Goal: Information Seeking & Learning: Learn about a topic

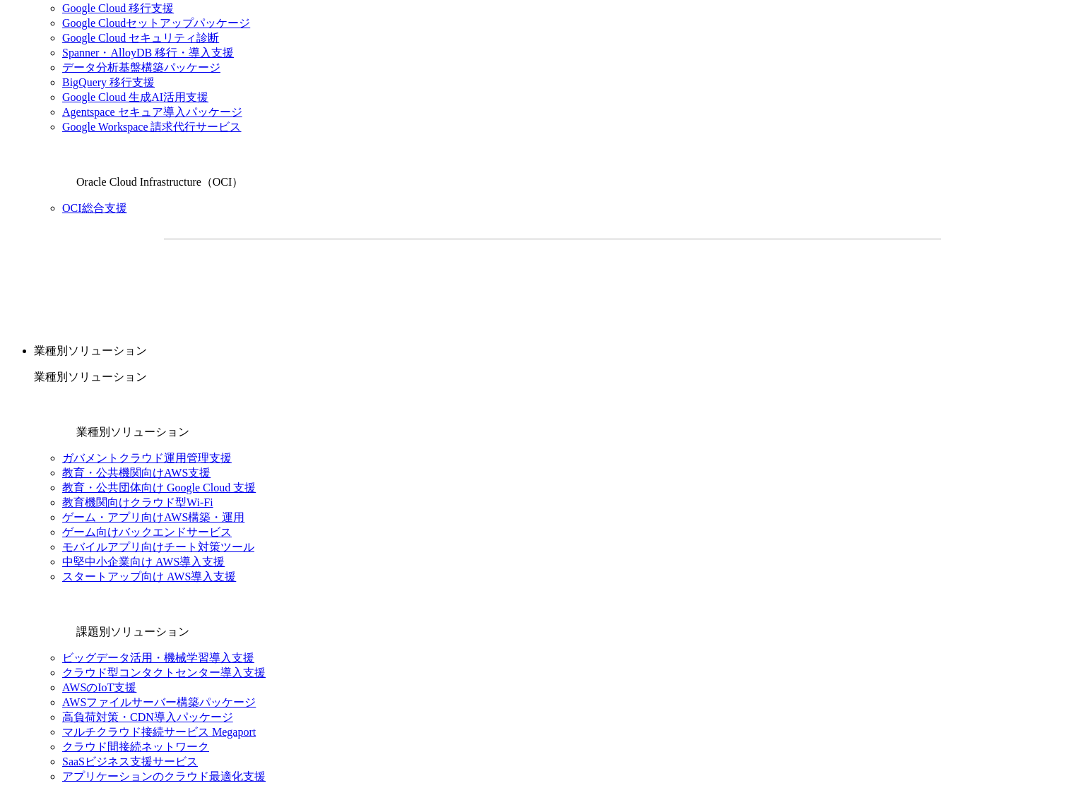
scroll to position [1139, 0]
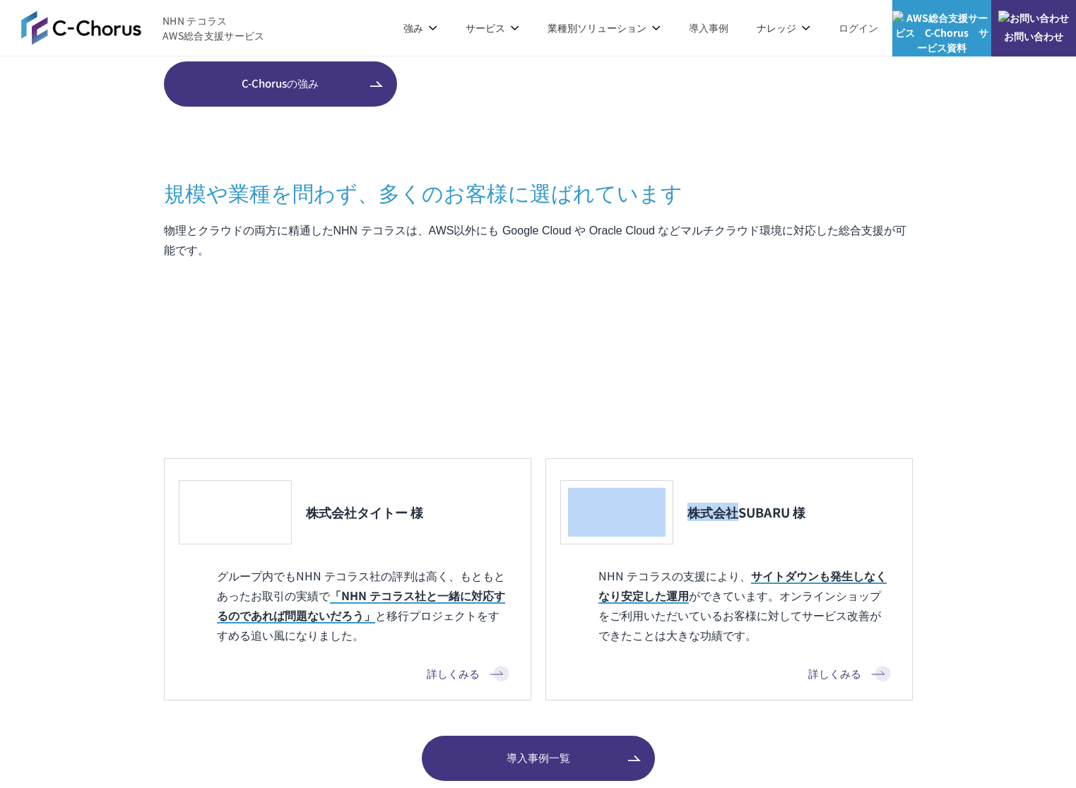
click at [541, 527] on div "株式会社タイトー 様 グループ内でもNHN テコラス社の評判は高く、もともとあったお取引の実績で 「NHN テコラス社と一緒に対応するのであれば問題ないだろう…" at bounding box center [538, 579] width 749 height 242
click at [534, 502] on div "株式会社タイトー 様 グループ内でもNHN テコラス社の評判は高く、もともとあったお取引の実績で 「NHN テコラス社と一緒に対応するのであれば問題ないだろう…" at bounding box center [538, 579] width 749 height 242
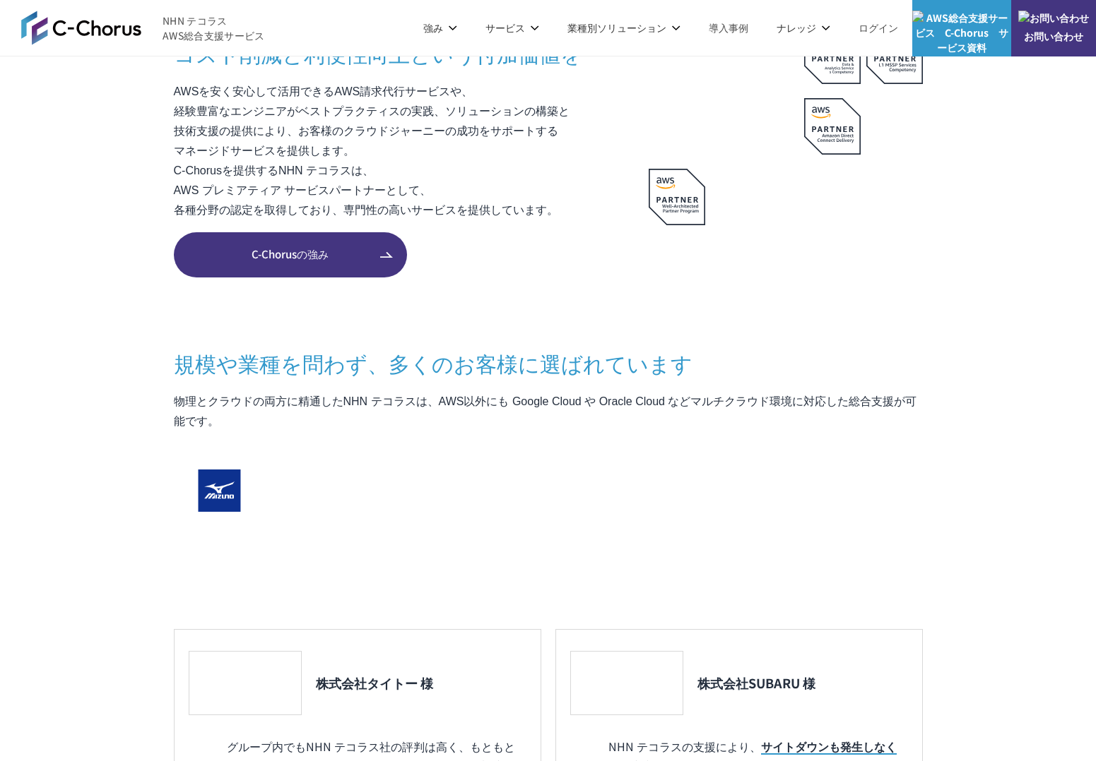
scroll to position [971, 0]
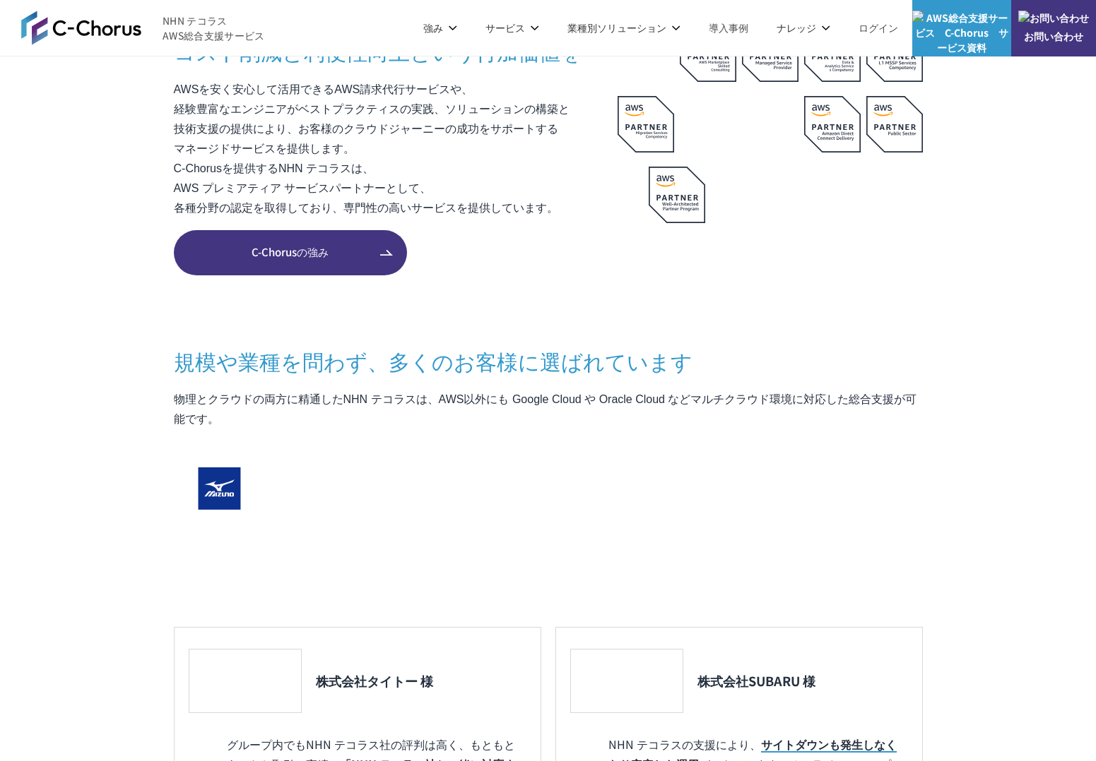
click at [376, 27] on header "NHN テコラス AWS総合支援サービス 強み 強み C-Chorusの強み 管理ポータル 開発ロードマップ C-Chorusのサポート 資料を請求する まず…" at bounding box center [548, 28] width 1096 height 57
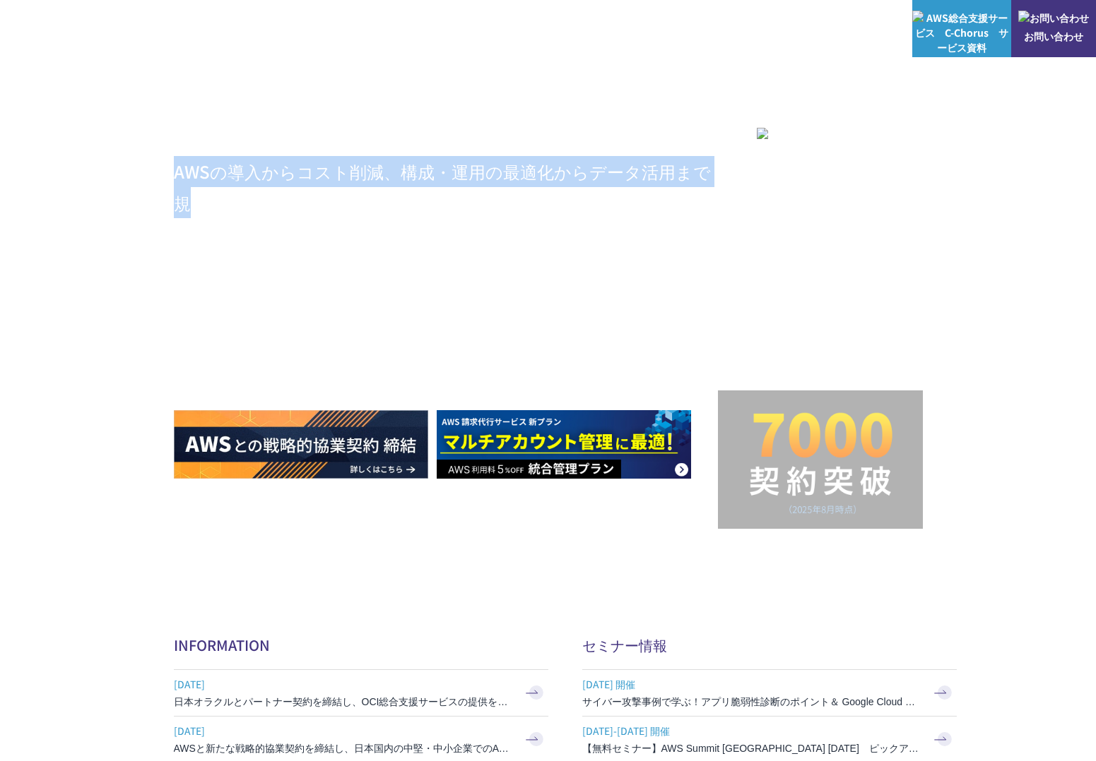
drag, startPoint x: 193, startPoint y: 215, endPoint x: 170, endPoint y: 156, distance: 63.5
click at [170, 156] on div "AWSの導入からコスト削減、 構成・運用の最適化からデータ活用まで 規模や業種業態を問わない マネージドサービスで AWS ジャーニーの 成功を実現 AWS …" at bounding box center [548, 300] width 1096 height 600
drag, startPoint x: 170, startPoint y: 156, endPoint x: 171, endPoint y: 165, distance: 9.2
click at [170, 156] on div "AWSの導入からコスト削減、 構成・運用の最適化からデータ活用まで 規模や業種業態を問わない マネージドサービスで AWS ジャーニーの 成功を実現 AWS …" at bounding box center [548, 300] width 1096 height 600
drag, startPoint x: 171, startPoint y: 165, endPoint x: 169, endPoint y: 215, distance: 50.2
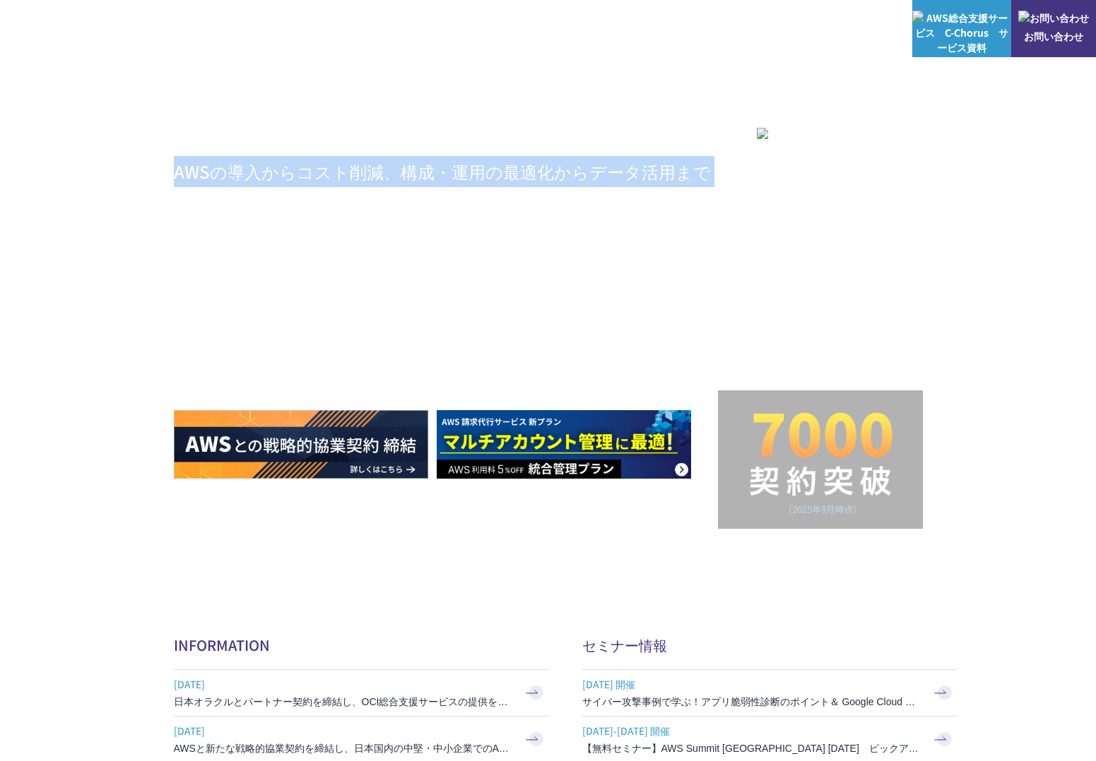
click at [169, 215] on div "AWSの導入からコスト削減、 構成・運用の最適化からデータ活用まで 規模や業種業態を問わない マネージドサービスで AWS ジャーニーの 成功を実現 AWS …" at bounding box center [548, 300] width 1096 height 600
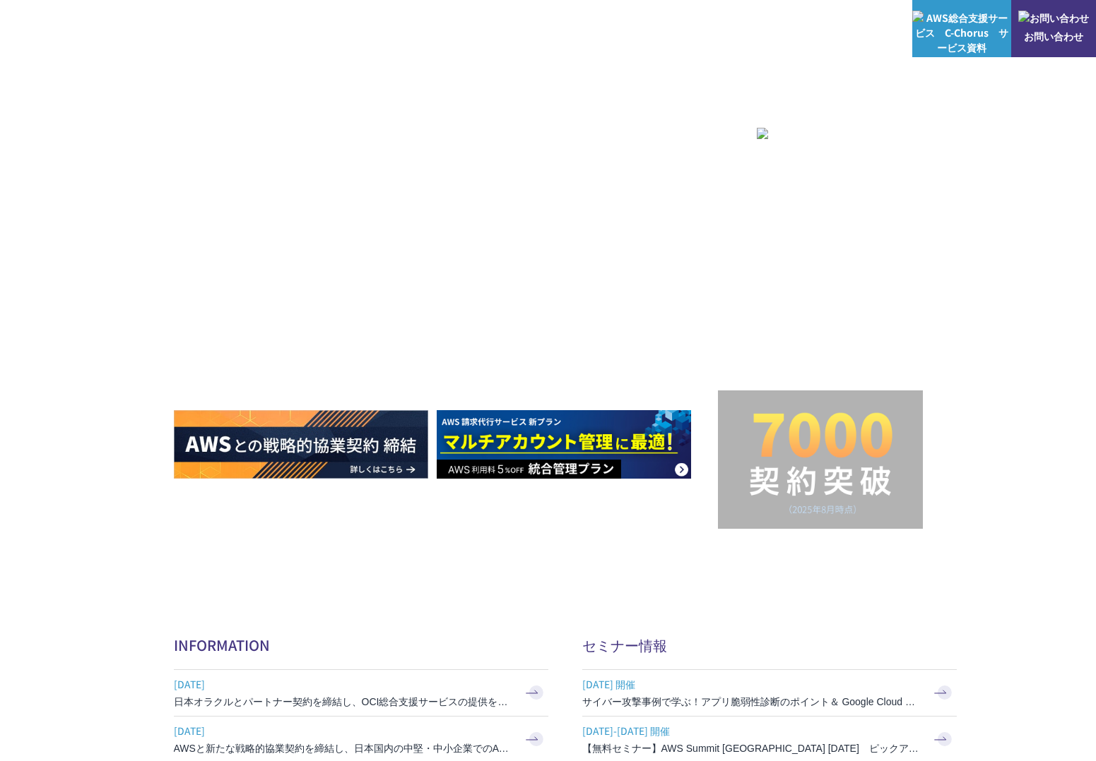
click at [169, 220] on div "AWSの導入からコスト削減、 構成・運用の最適化からデータ活用まで 規模や業種業態を問わない マネージドサービスで AWS ジャーニーの 成功を実現 AWS …" at bounding box center [548, 300] width 1096 height 600
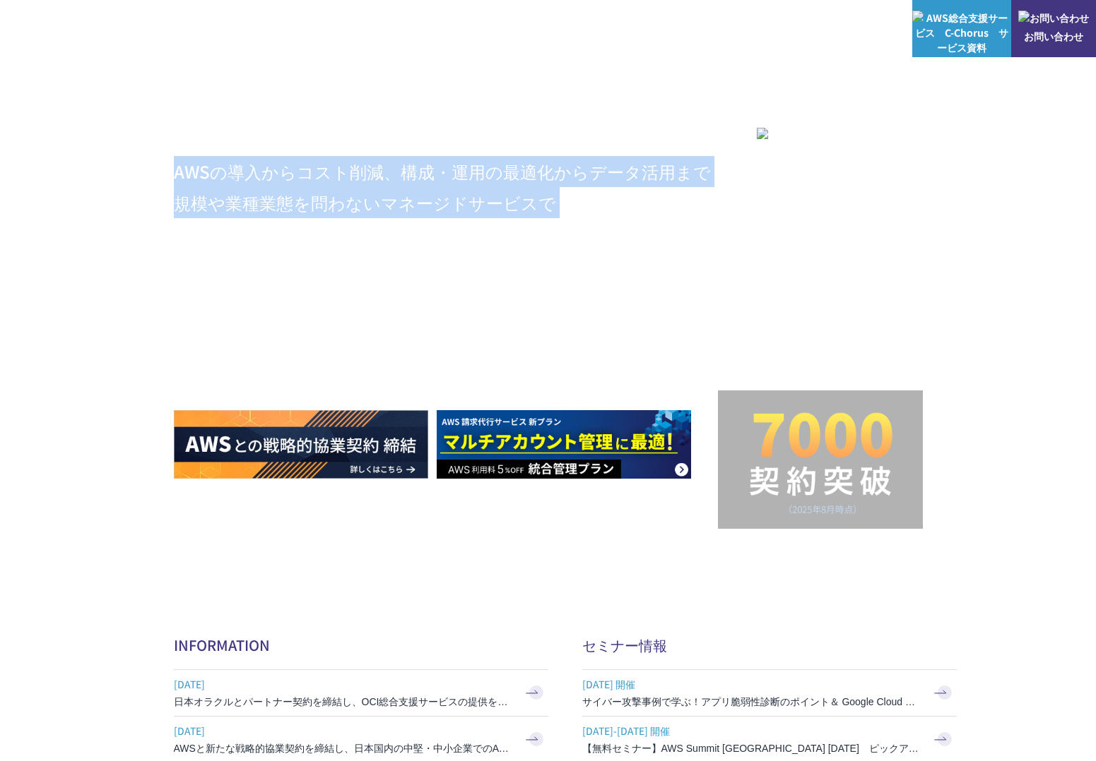
drag, startPoint x: 161, startPoint y: 244, endPoint x: 157, endPoint y: 162, distance: 82.1
click at [157, 162] on div "AWSの導入からコスト削減、 構成・運用の最適化からデータ活用まで 規模や業種業態を問わない マネージドサービスで AWS ジャーニーの 成功を実現 AWS …" at bounding box center [548, 300] width 1096 height 600
drag, startPoint x: 161, startPoint y: 210, endPoint x: 161, endPoint y: 243, distance: 33.2
click at [161, 243] on div "AWSの導入からコスト削減、 構成・運用の最適化からデータ活用まで 規模や業種業態を問わない マネージドサービスで AWS ジャーニーの 成功を実現 AWS …" at bounding box center [548, 300] width 1096 height 600
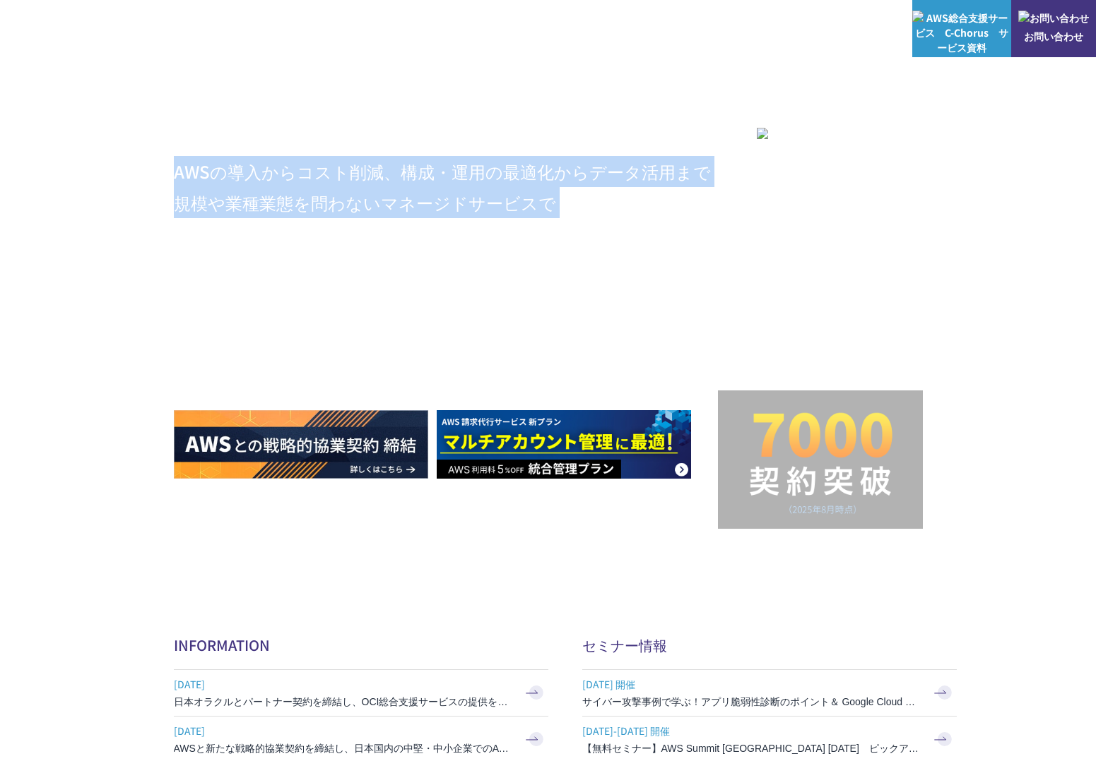
drag, startPoint x: 161, startPoint y: 243, endPoint x: 160, endPoint y: 220, distance: 23.3
click at [161, 242] on div "AWSの導入からコスト削減、 構成・運用の最適化からデータ活用まで 規模や業種業態を問わない マネージドサービスで AWS ジャーニーの 成功を実現 AWS …" at bounding box center [548, 300] width 1096 height 600
drag, startPoint x: 160, startPoint y: 220, endPoint x: 162, endPoint y: 160, distance: 59.4
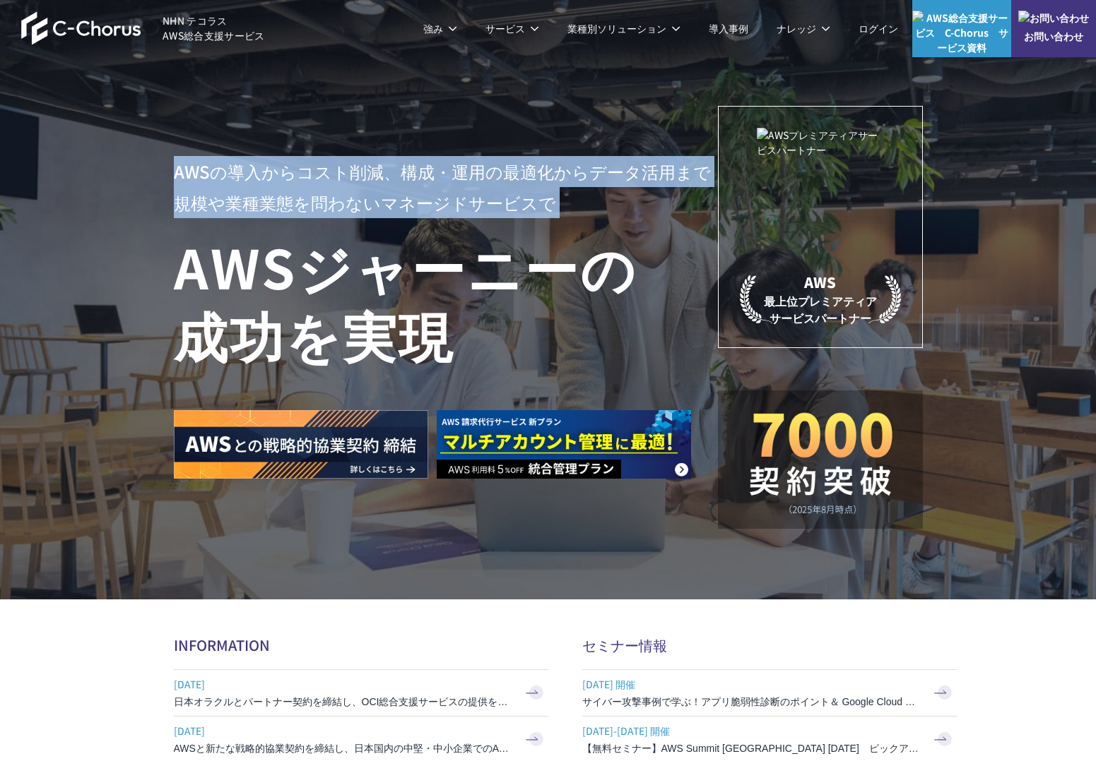
click at [162, 160] on div "AWSの導入からコスト削減、 構成・運用の最適化からデータ活用まで 規模や業種業態を問わない マネージドサービスで AWS ジャーニーの 成功を実現 AWS …" at bounding box center [548, 300] width 1096 height 600
drag, startPoint x: 163, startPoint y: 187, endPoint x: 164, endPoint y: 237, distance: 50.2
click at [164, 237] on div "AWSの導入からコスト削減、 構成・運用の最適化からデータ活用まで 規模や業種業態を問わない マネージドサービスで AWS ジャーニーの 成功を実現 AWS …" at bounding box center [548, 300] width 1096 height 600
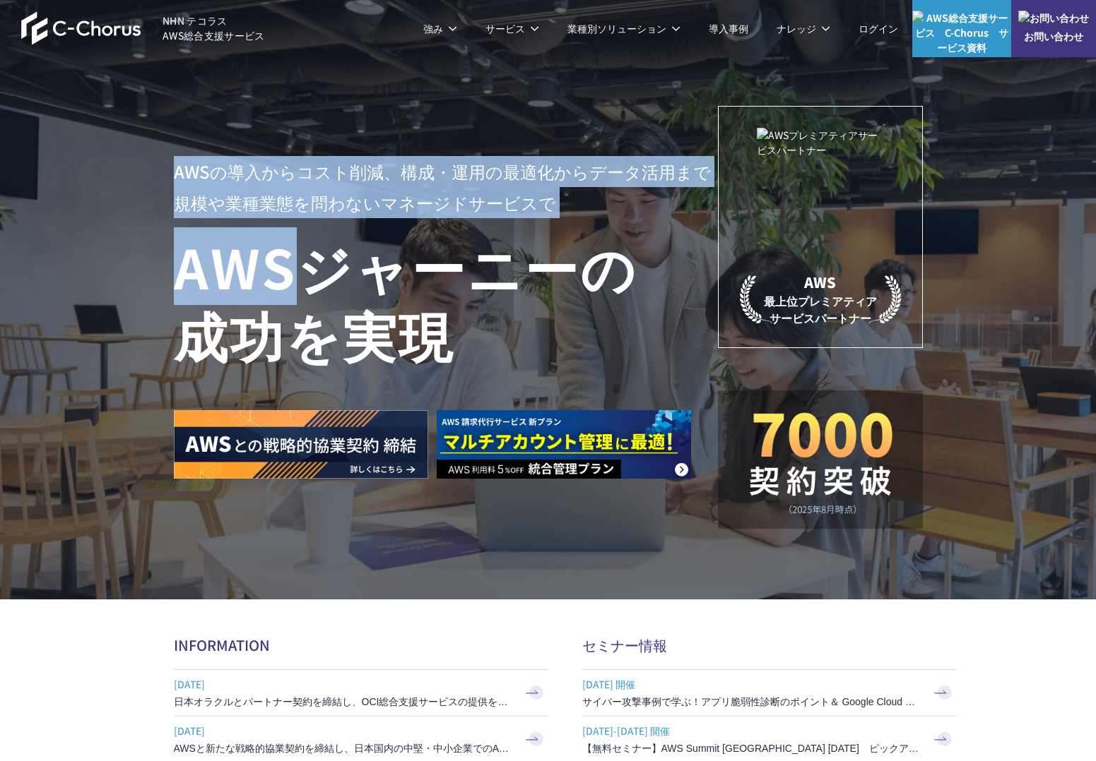
drag, startPoint x: 167, startPoint y: 207, endPoint x: 170, endPoint y: 162, distance: 44.6
click at [170, 162] on div "AWSの導入からコスト削減、 構成・運用の最適化からデータ活用まで 規模や業種業態を問わない マネージドサービスで AWS ジャーニーの 成功を実現 AWS …" at bounding box center [548, 300] width 1096 height 600
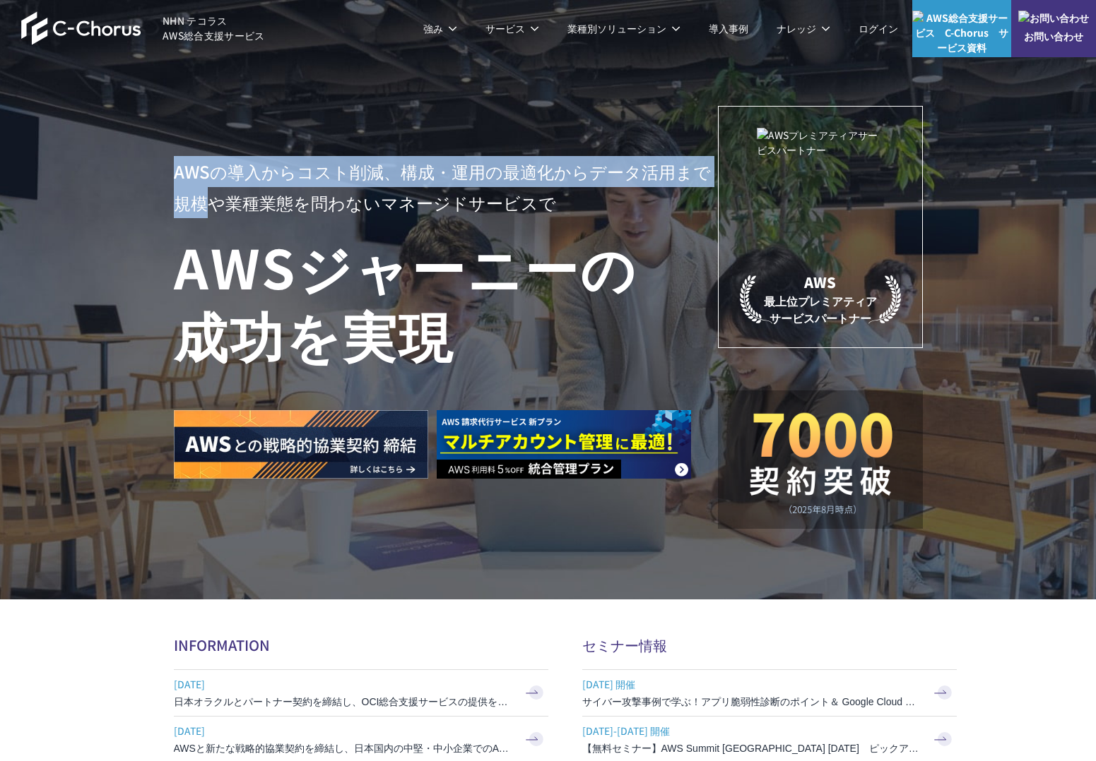
drag, startPoint x: 171, startPoint y: 165, endPoint x: 170, endPoint y: 221, distance: 55.8
click at [170, 221] on div "AWSの導入からコスト削減、 構成・運用の最適化からデータ活用まで 規模や業種業態を問わない マネージドサービスで AWS ジャーニーの 成功を実現 AWS …" at bounding box center [548, 300] width 1096 height 600
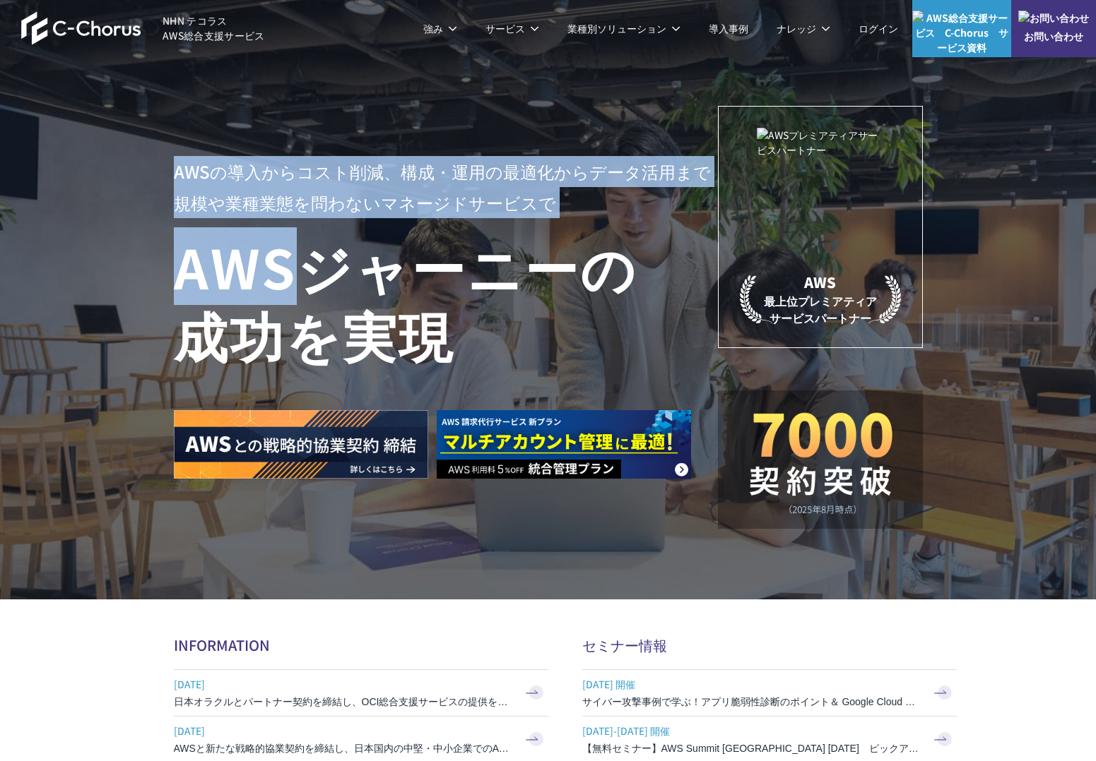
click at [170, 221] on div "AWSの導入からコスト削減、 構成・運用の最適化からデータ活用まで 規模や業種業態を問わない マネージドサービスで AWS ジャーニーの 成功を実現 AWS …" at bounding box center [548, 300] width 1096 height 600
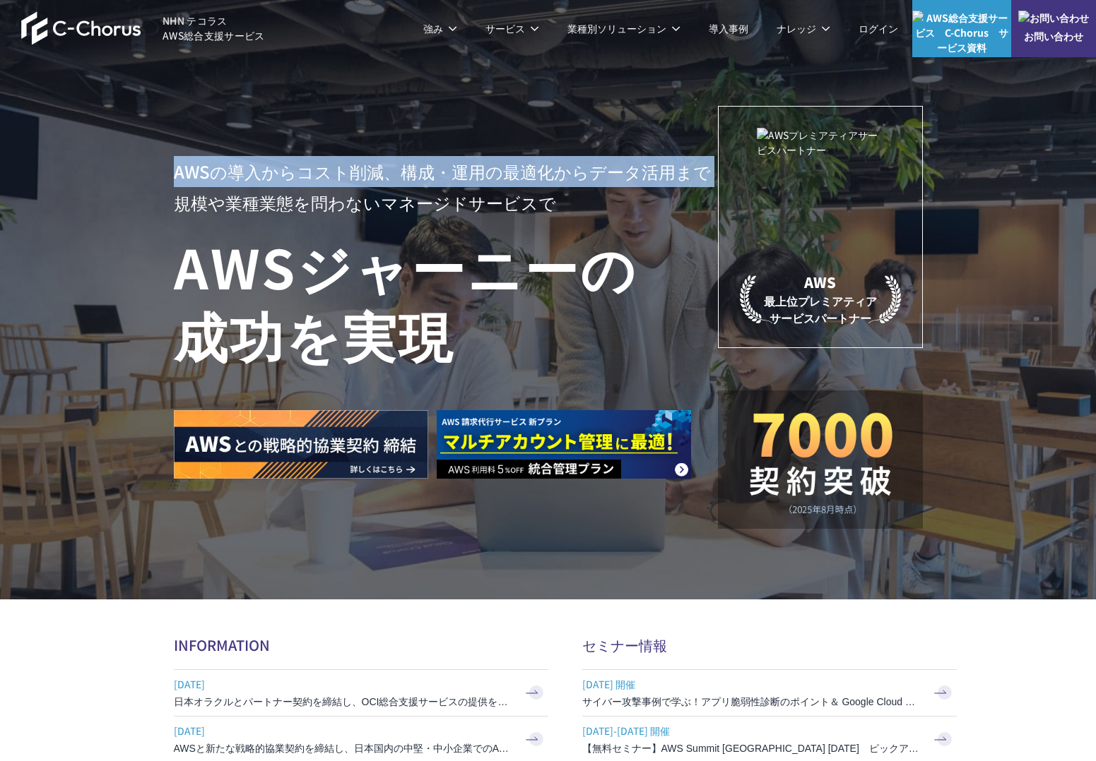
drag, startPoint x: 168, startPoint y: 175, endPoint x: 168, endPoint y: 158, distance: 17.7
click at [168, 158] on div "AWSの導入からコスト削減、 構成・運用の最適化からデータ活用まで 規模や業種業態を問わない マネージドサービスで AWS ジャーニーの 成功を実現 AWS …" at bounding box center [548, 300] width 1096 height 600
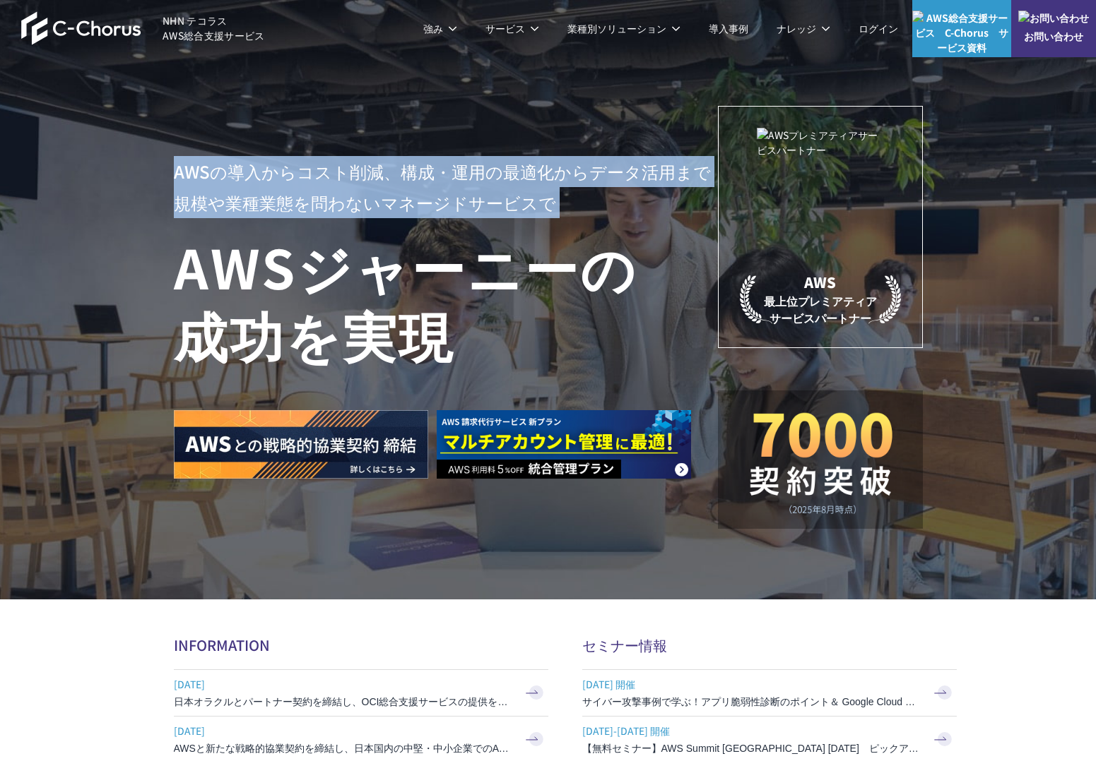
drag, startPoint x: 170, startPoint y: 163, endPoint x: 177, endPoint y: 220, distance: 57.7
click at [177, 220] on div "AWSの導入からコスト削減、 構成・運用の最適化からデータ活用まで 規模や業種業態を問わない マネージドサービスで AWS ジャーニーの 成功を実現 AWS …" at bounding box center [548, 300] width 1096 height 600
click at [177, 220] on div "AWSの導入からコスト削減、 構成・運用の最適化からデータ活用まで 規模や業種業態を問わない マネージドサービスで AWS ジャーニーの 成功を実現" at bounding box center [446, 317] width 544 height 323
drag, startPoint x: 176, startPoint y: 218, endPoint x: 174, endPoint y: 157, distance: 61.5
click at [174, 157] on div "AWSの導入からコスト削減、 構成・運用の最適化からデータ活用まで 規模や業種業態を問わない マネージドサービスで AWS ジャーニーの 成功を実現" at bounding box center [446, 317] width 544 height 323
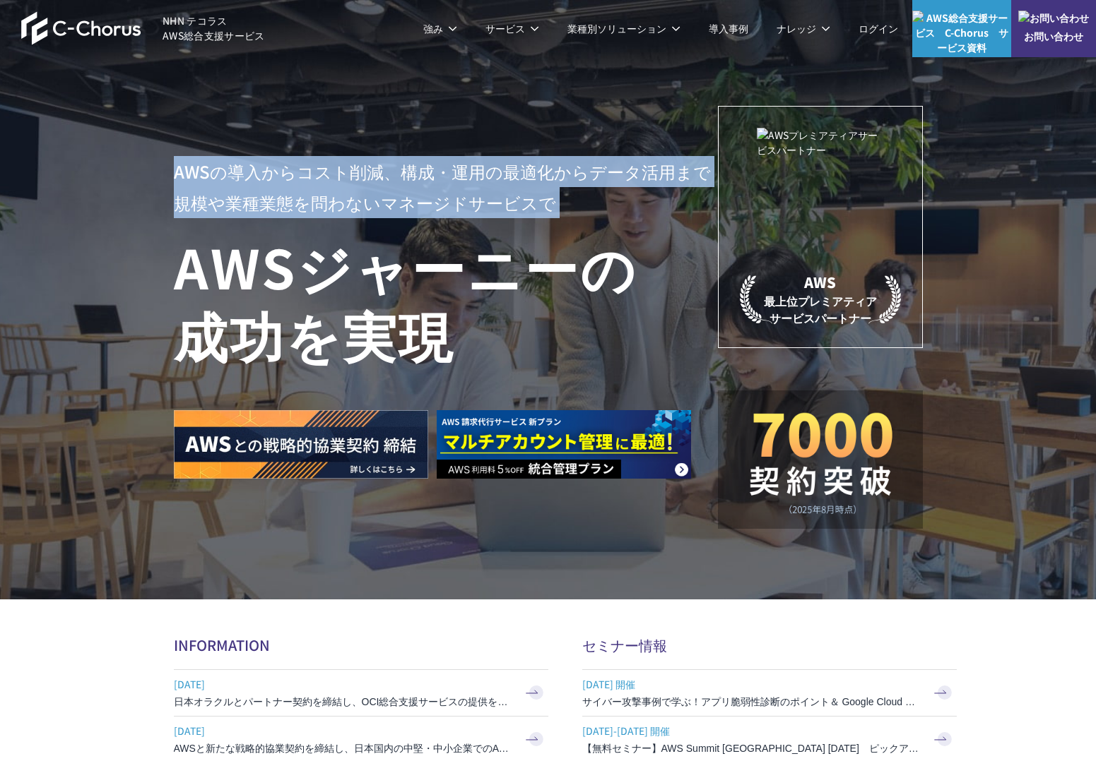
click at [174, 157] on p "AWSの導入からコスト削減、 構成・運用の最適化からデータ活用まで 規模や業種業態を問わない マネージドサービスで" at bounding box center [446, 187] width 544 height 62
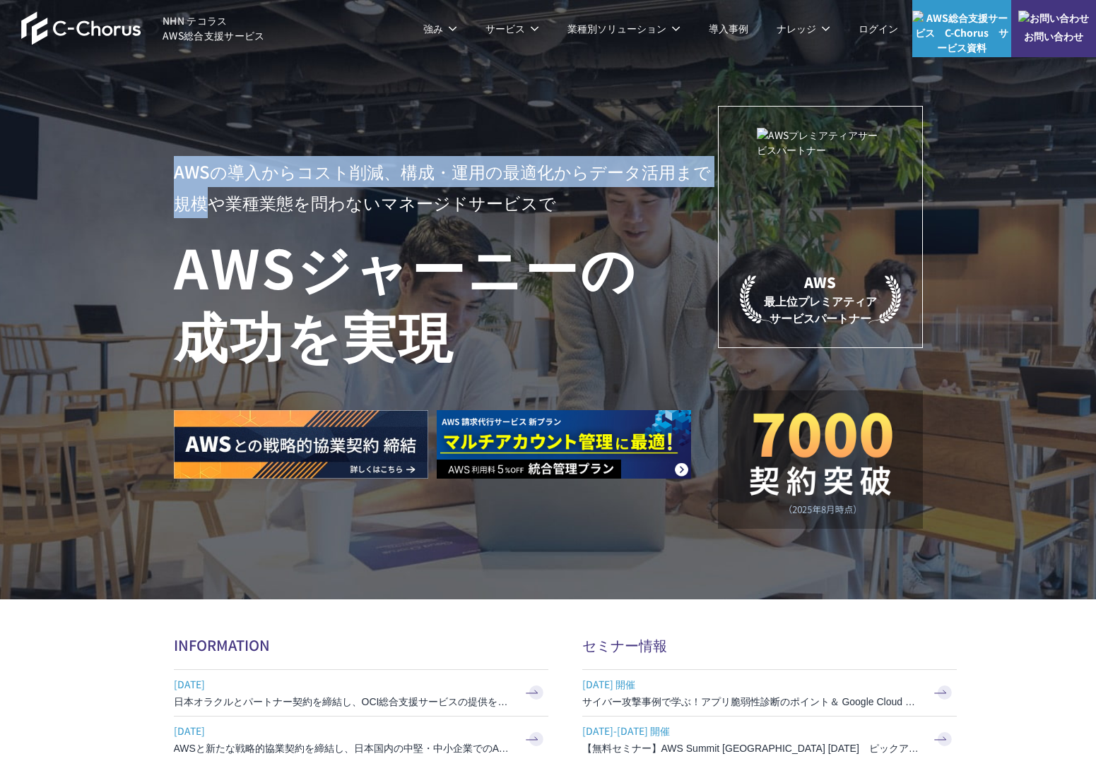
drag, startPoint x: 174, startPoint y: 157, endPoint x: 180, endPoint y: 216, distance: 59.6
click at [180, 216] on p "AWSの導入からコスト削減、 構成・運用の最適化からデータ活用まで 規模や業種業態を問わない マネージドサービスで" at bounding box center [446, 187] width 544 height 62
click at [179, 216] on p "AWSの導入からコスト削減、 構成・運用の最適化からデータ活用まで 規模や業種業態を問わない マネージドサービスで" at bounding box center [446, 187] width 544 height 62
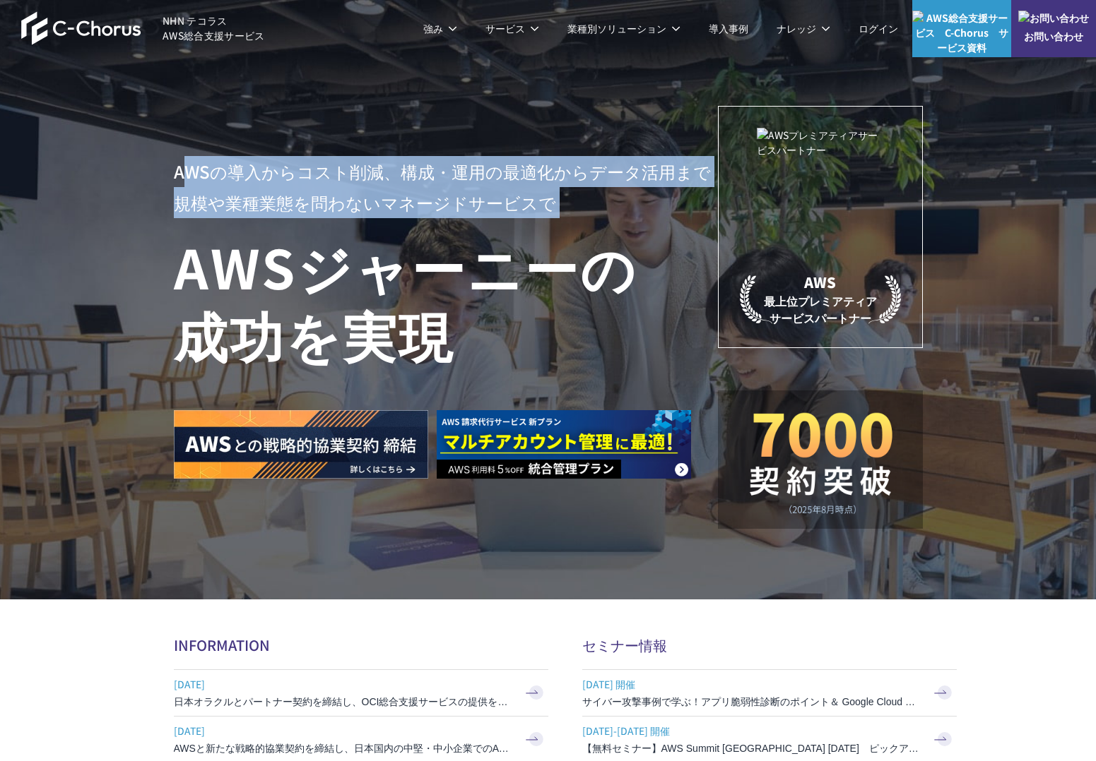
drag, startPoint x: 179, startPoint y: 223, endPoint x: 179, endPoint y: 162, distance: 61.5
click at [179, 162] on div "AWSの導入からコスト削減、 構成・運用の最適化からデータ活用まで 規模や業種業態を問わない マネージドサービスで AWS ジャーニーの 成功を実現" at bounding box center [446, 317] width 544 height 323
click at [179, 162] on p "AWSの導入からコスト削減、 構成・運用の最適化からデータ活用まで 規模や業種業態を問わない マネージドサービスで" at bounding box center [446, 187] width 544 height 62
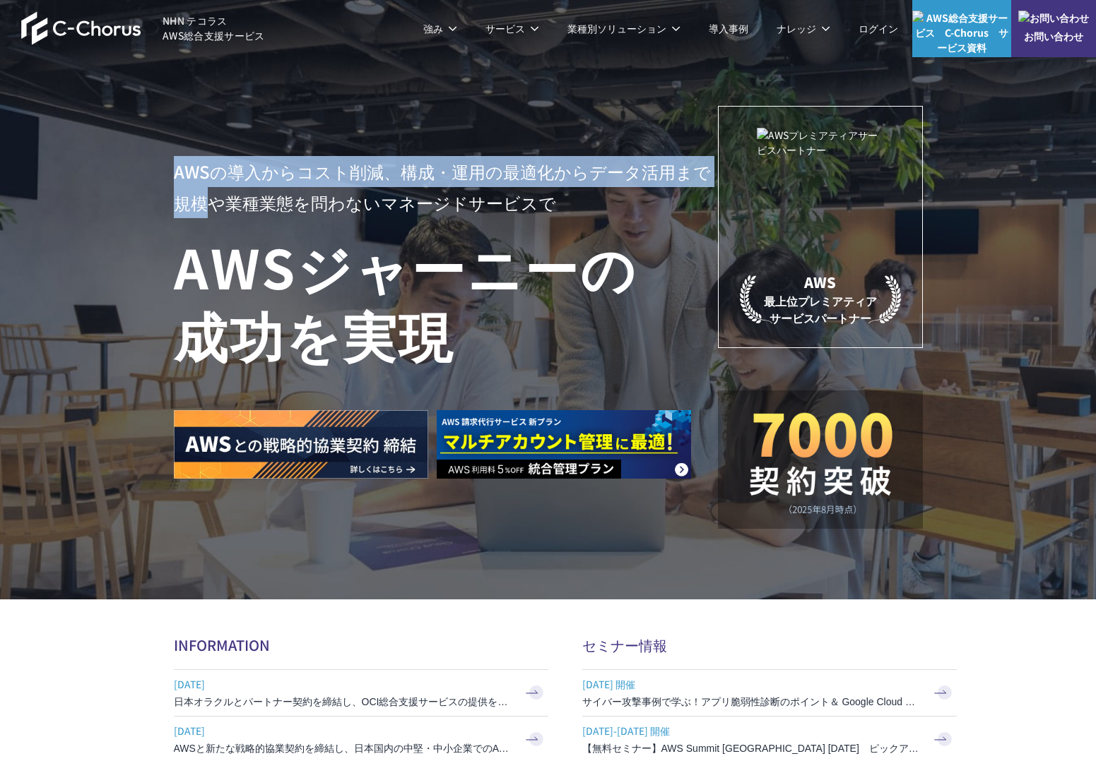
drag, startPoint x: 179, startPoint y: 162, endPoint x: 180, endPoint y: 216, distance: 54.4
click at [180, 216] on p "AWSの導入からコスト削減、 構成・運用の最適化からデータ活用まで 規模や業種業態を問わない マネージドサービスで" at bounding box center [446, 187] width 544 height 62
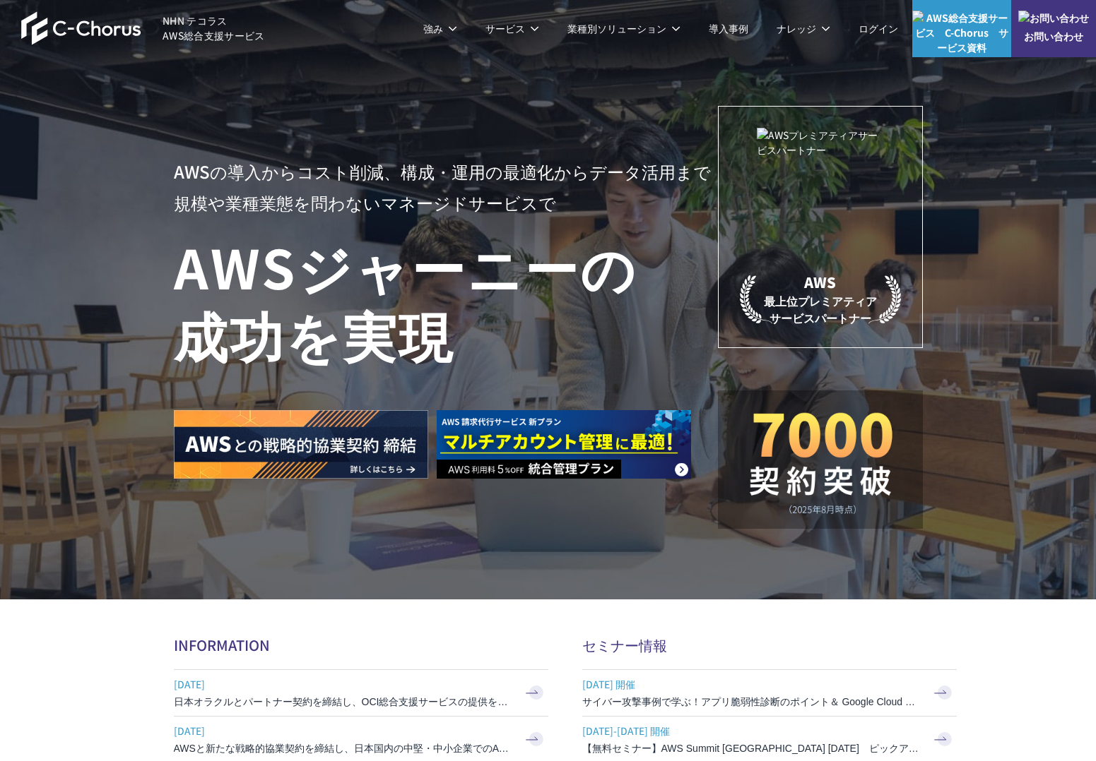
click at [180, 216] on p "AWSの導入からコスト削減、 構成・運用の最適化からデータ活用まで 規模や業種業態を問わない マネージドサービスで" at bounding box center [446, 187] width 544 height 62
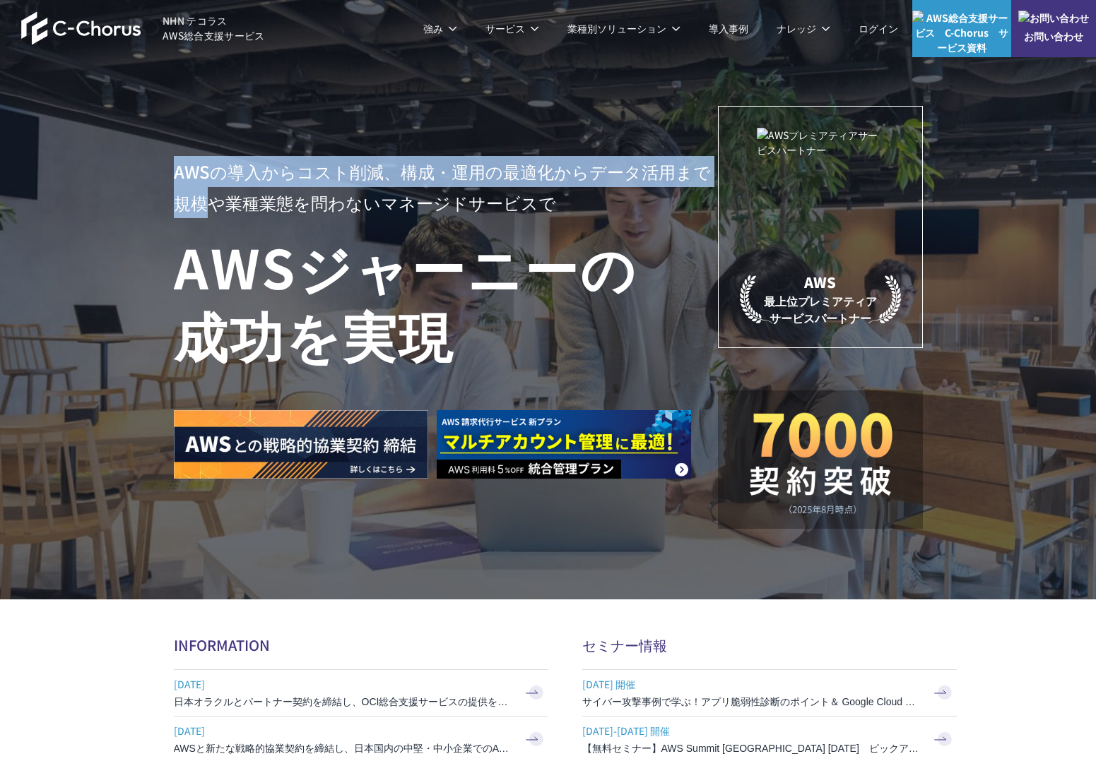
drag, startPoint x: 180, startPoint y: 216, endPoint x: 169, endPoint y: 155, distance: 61.8
click at [169, 155] on div "AWSの導入からコスト削減、 構成・運用の最適化からデータ活用まで 規模や業種業態を問わない マネージドサービスで AWS ジャーニーの 成功を実現 AWS …" at bounding box center [548, 300] width 1096 height 600
click at [168, 155] on div "AWSの導入からコスト削減、 構成・運用の最適化からデータ活用まで 規模や業種業態を問わない マネージドサービスで AWS ジャーニーの 成功を実現 AWS …" at bounding box center [548, 300] width 1096 height 600
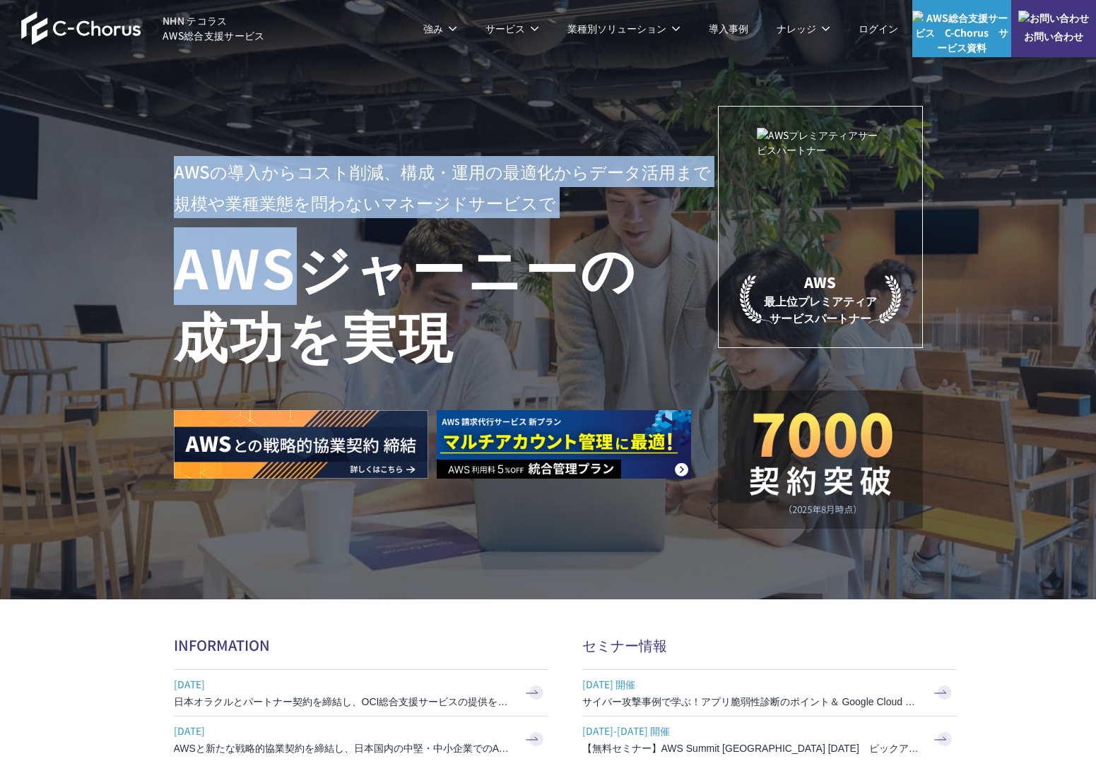
drag, startPoint x: 170, startPoint y: 158, endPoint x: 181, endPoint y: 219, distance: 62.5
click at [181, 219] on div "AWSの導入からコスト削減、 構成・運用の最適化からデータ活用まで 規模や業種業態を問わない マネージドサービスで AWS ジャーニーの 成功を実現 AWS …" at bounding box center [548, 300] width 1096 height 600
click at [181, 219] on div "AWSの導入からコスト削減、 構成・運用の最適化からデータ活用まで 規模や業種業態を問わない マネージドサービスで AWS ジャーニーの 成功を実現" at bounding box center [446, 317] width 544 height 323
drag, startPoint x: 176, startPoint y: 221, endPoint x: 170, endPoint y: 168, distance: 53.3
click at [170, 168] on div "AWSの導入からコスト削減、 構成・運用の最適化からデータ活用まで 規模や業種業態を問わない マネージドサービスで AWS ジャーニーの 成功を実現 AWS …" at bounding box center [548, 300] width 1096 height 600
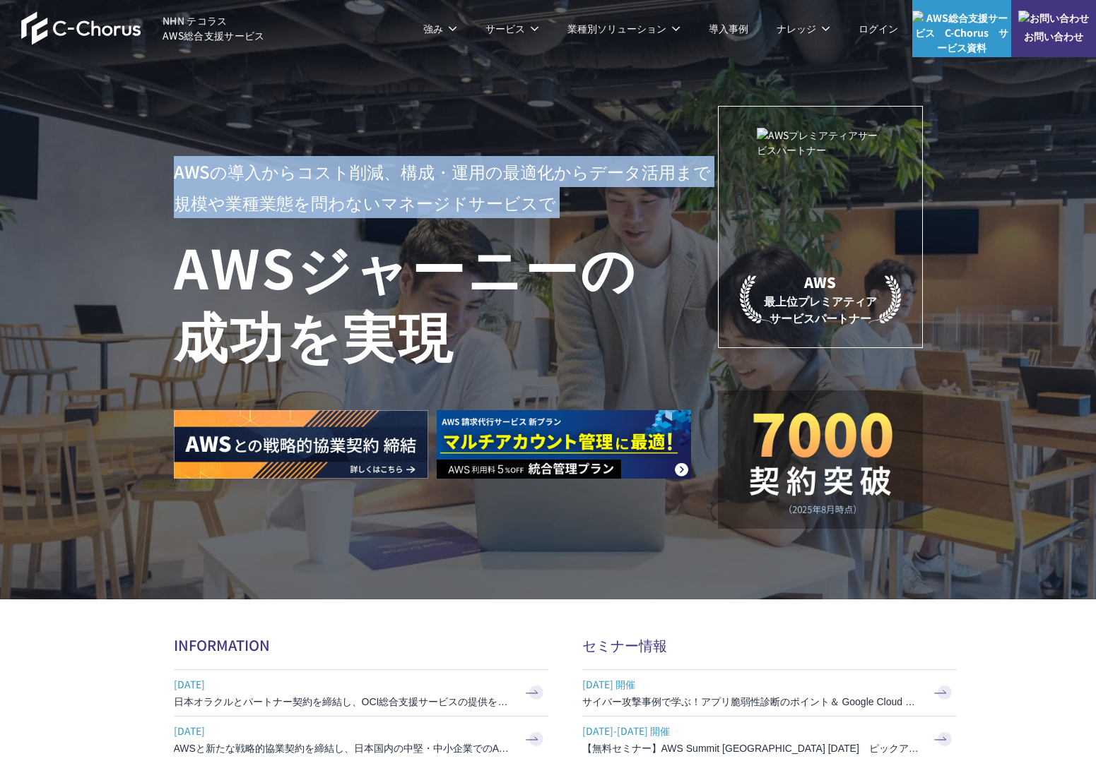
click at [170, 168] on div "AWSの導入からコスト削減、 構成・運用の最適化からデータ活用まで 規模や業種業態を問わない マネージドサービスで AWS ジャーニーの 成功を実現 AWS …" at bounding box center [548, 300] width 1096 height 600
click at [170, 220] on div "AWSの導入からコスト削減、 構成・運用の最適化からデータ活用まで 規模や業種業態を問わない マネージドサービスで AWS ジャーニーの 成功を実現 AWS …" at bounding box center [548, 300] width 1096 height 600
click at [170, 221] on div "AWSの導入からコスト削減、 構成・運用の最適化からデータ活用まで 規模や業種業態を問わない マネージドサービスで AWS ジャーニーの 成功を実現 AWS …" at bounding box center [548, 300] width 1096 height 600
drag, startPoint x: 170, startPoint y: 187, endPoint x: 169, endPoint y: 167, distance: 20.5
click at [169, 167] on div "AWSの導入からコスト削減、 構成・運用の最適化からデータ活用まで 規模や業種業態を問わない マネージドサービスで AWS ジャーニーの 成功を実現 AWS …" at bounding box center [548, 300] width 1096 height 600
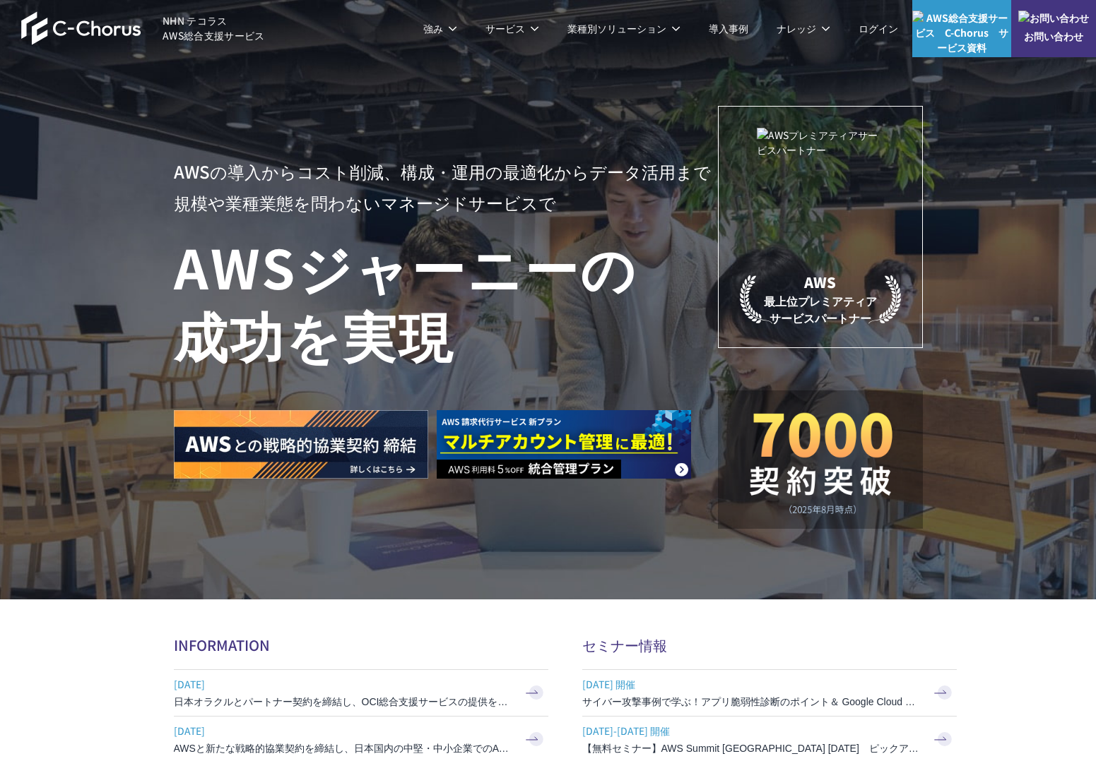
click at [169, 167] on div "AWSの導入からコスト削減、 構成・運用の最適化からデータ活用まで 規模や業種業態を問わない マネージドサービスで AWS ジャーニーの 成功を実現 AWS …" at bounding box center [548, 300] width 1096 height 600
click at [174, 165] on p "AWSの導入からコスト削減、 構成・運用の最適化からデータ活用まで 規模や業種業態を問わない マネージドサービスで" at bounding box center [446, 187] width 544 height 62
click at [179, 170] on p "AWSの導入からコスト削減、 構成・運用の最適化からデータ活用まで 規模や業種業態を問わない マネージドサービスで" at bounding box center [446, 187] width 544 height 62
click at [95, 197] on div "AWSの導入からコスト削減、 構成・運用の最適化からデータ活用まで 規模や業種業態を問わない マネージドサービスで AWS ジャーニーの 成功を実現 AWS …" at bounding box center [548, 300] width 1096 height 600
